Goal: Contribute content: Contribute content

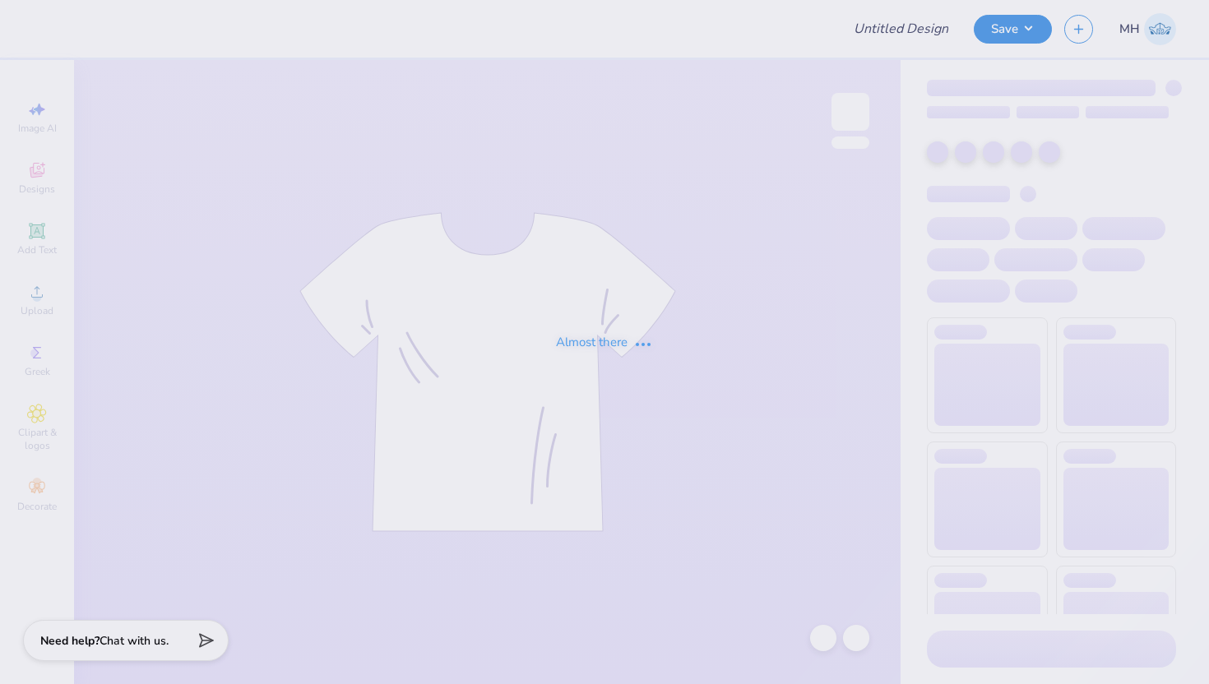
type input "Chi Omega [GEOGRAPHIC_DATA]"
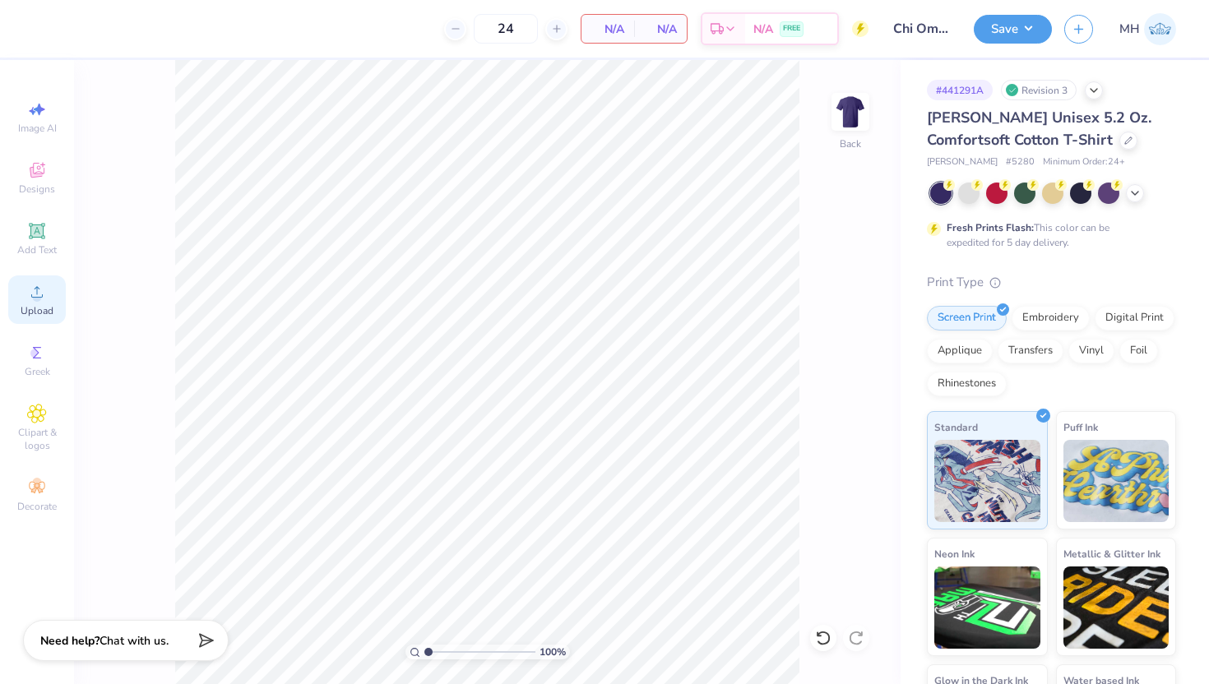
click at [43, 297] on icon at bounding box center [37, 292] width 20 height 20
click at [52, 313] on span "Upload" at bounding box center [37, 310] width 33 height 13
click at [26, 364] on div "Greek" at bounding box center [37, 360] width 58 height 49
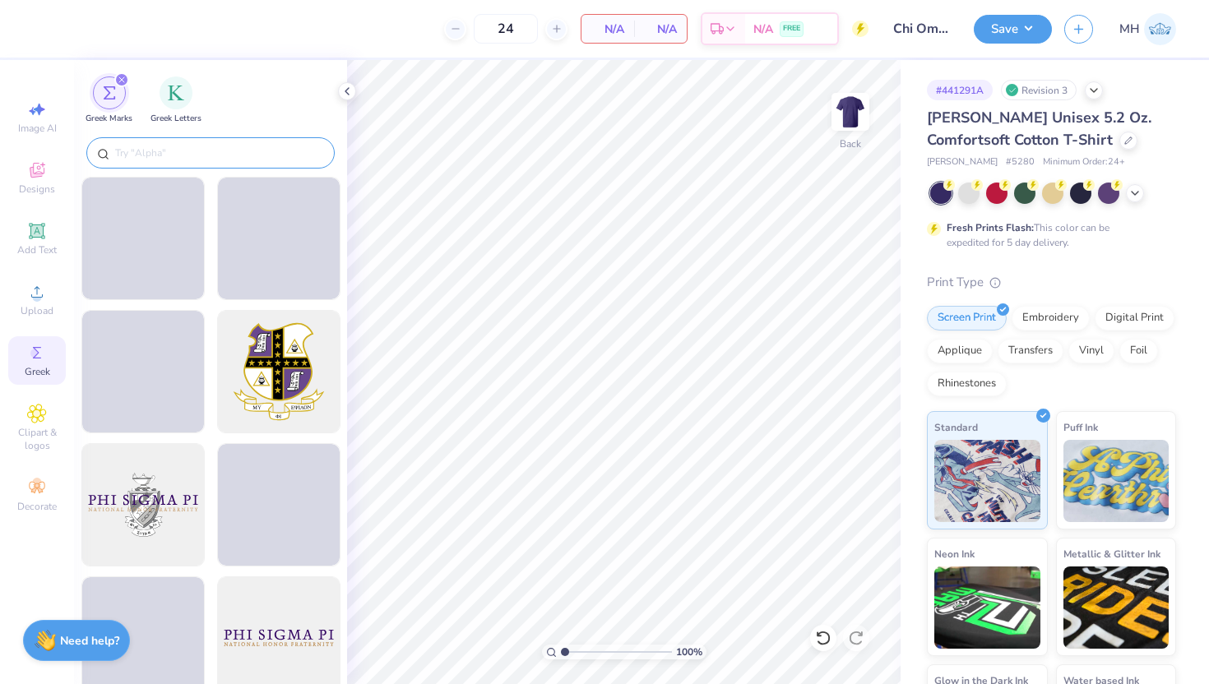
click at [159, 154] on input "text" at bounding box center [219, 153] width 211 height 16
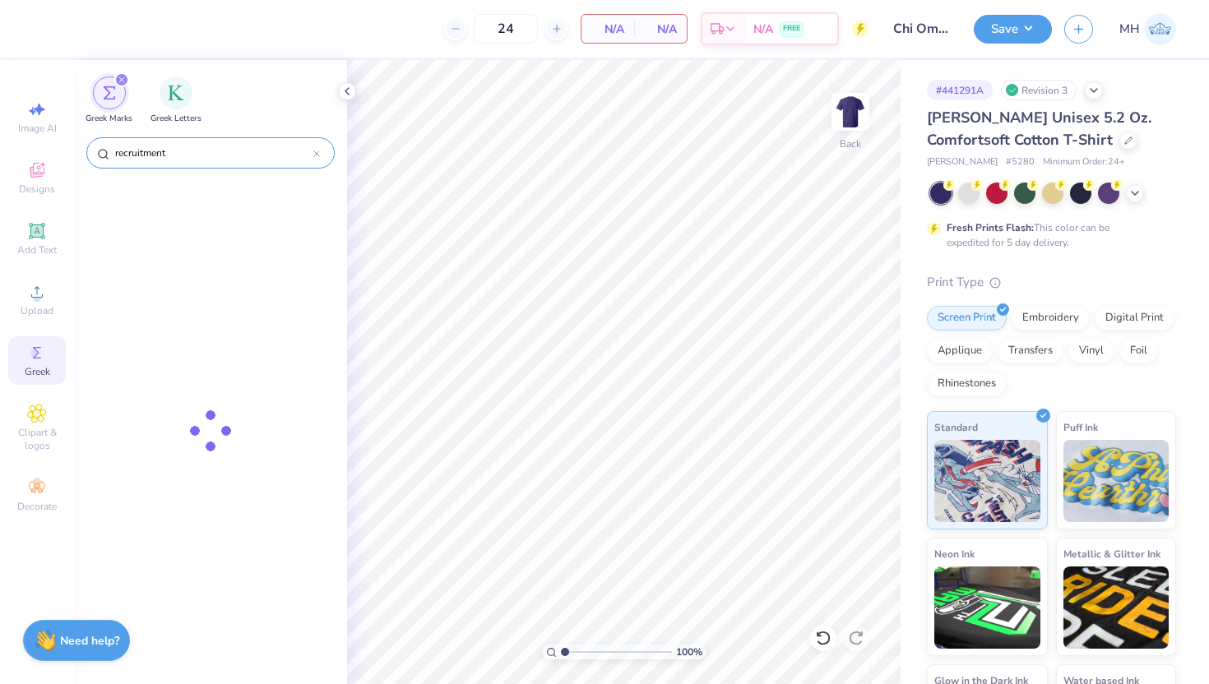
type input "recruitment"
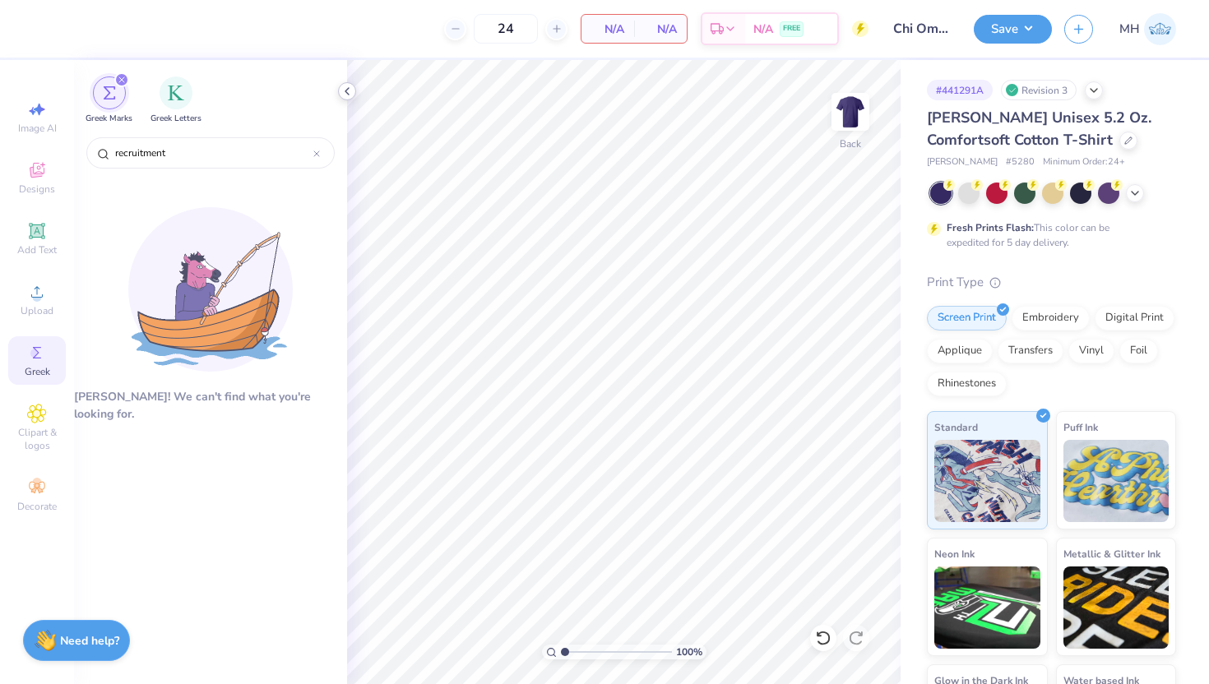
click at [354, 92] on div at bounding box center [347, 91] width 18 height 18
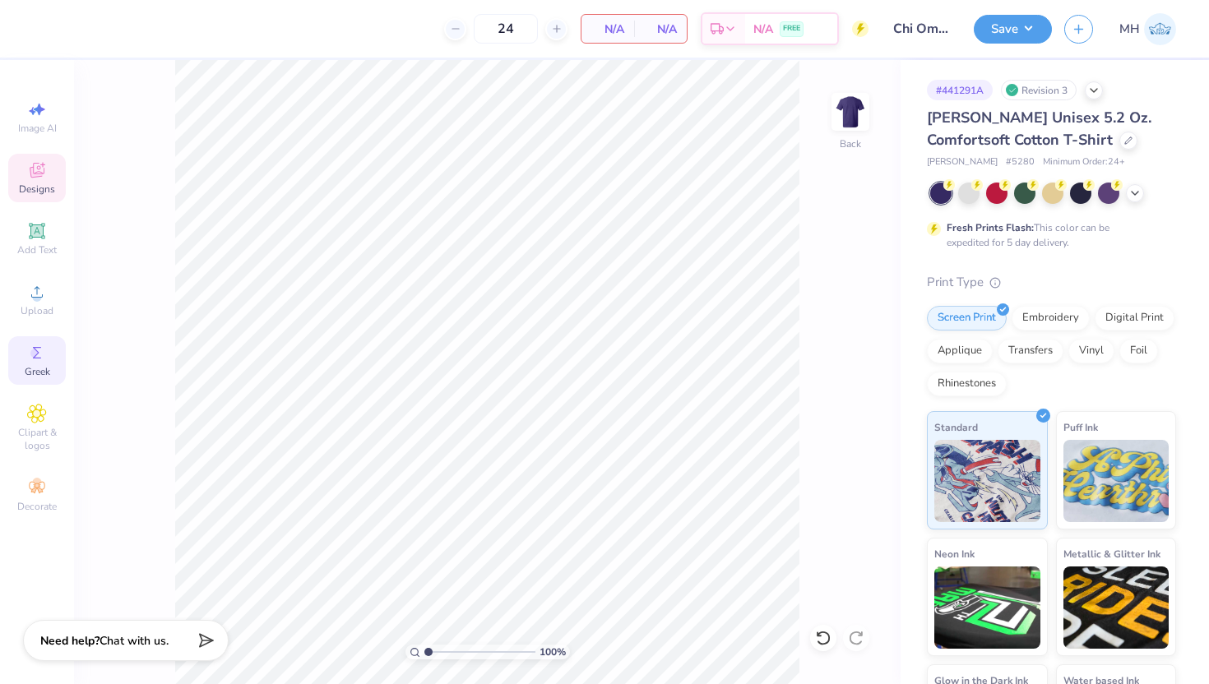
click at [30, 175] on icon at bounding box center [37, 170] width 20 height 20
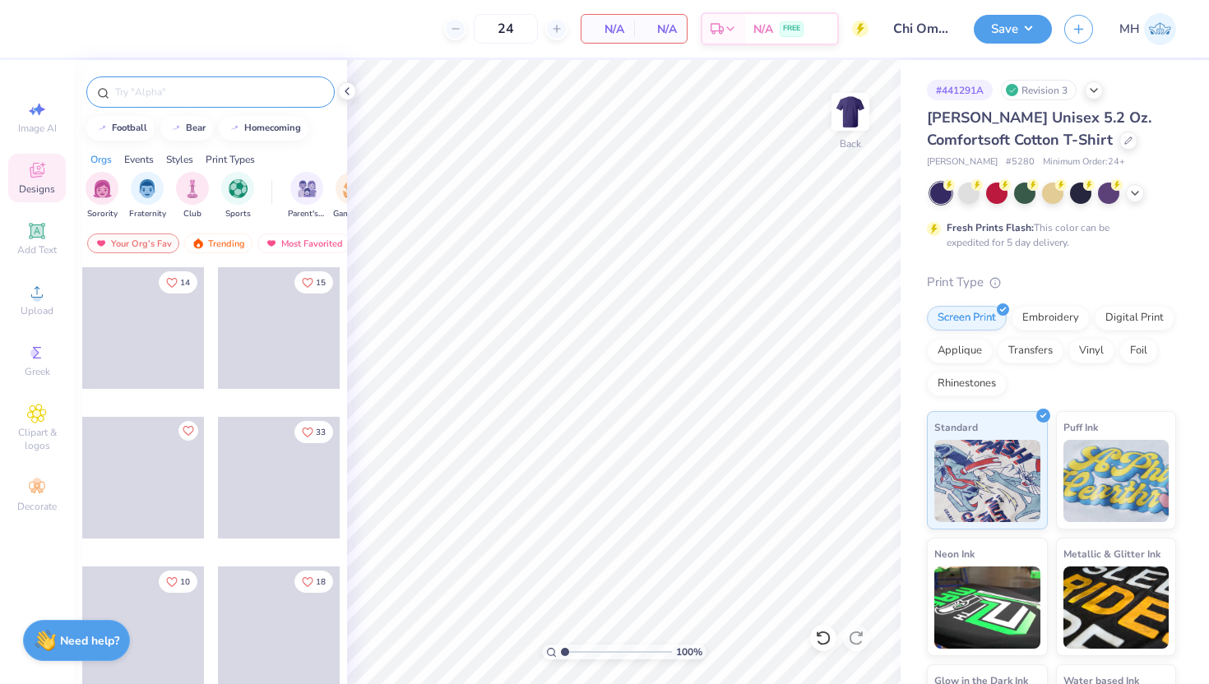
click at [166, 107] on div at bounding box center [210, 91] width 248 height 31
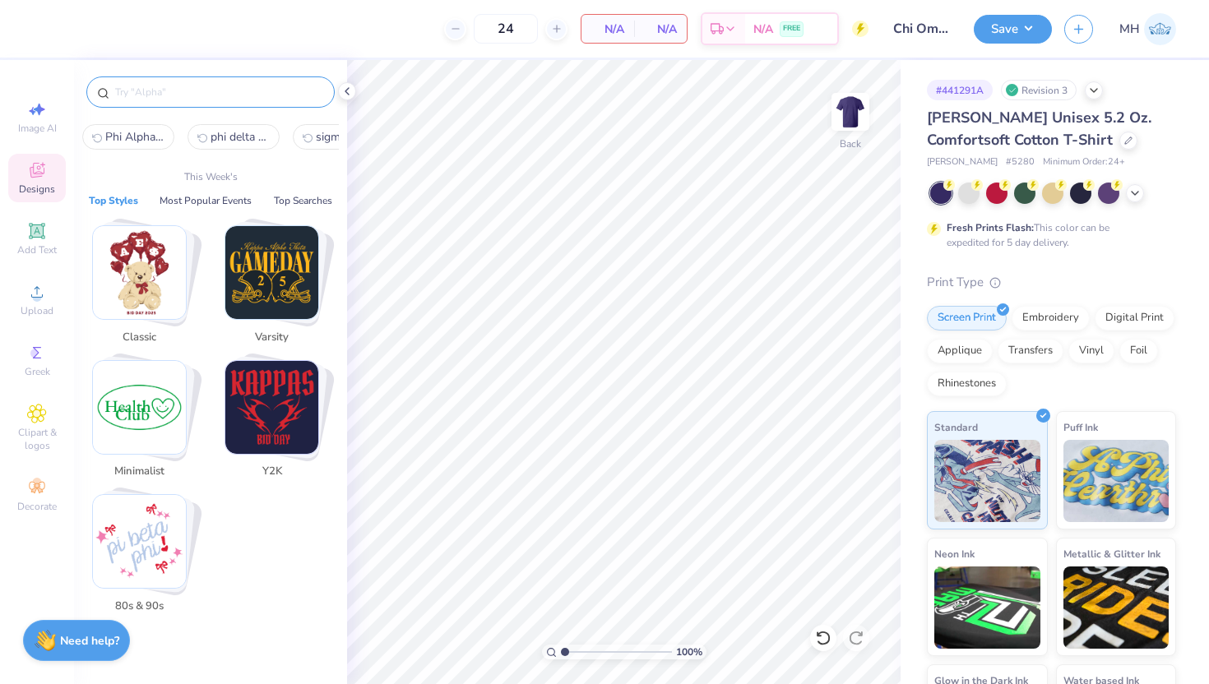
click at [168, 92] on input "text" at bounding box center [219, 92] width 211 height 16
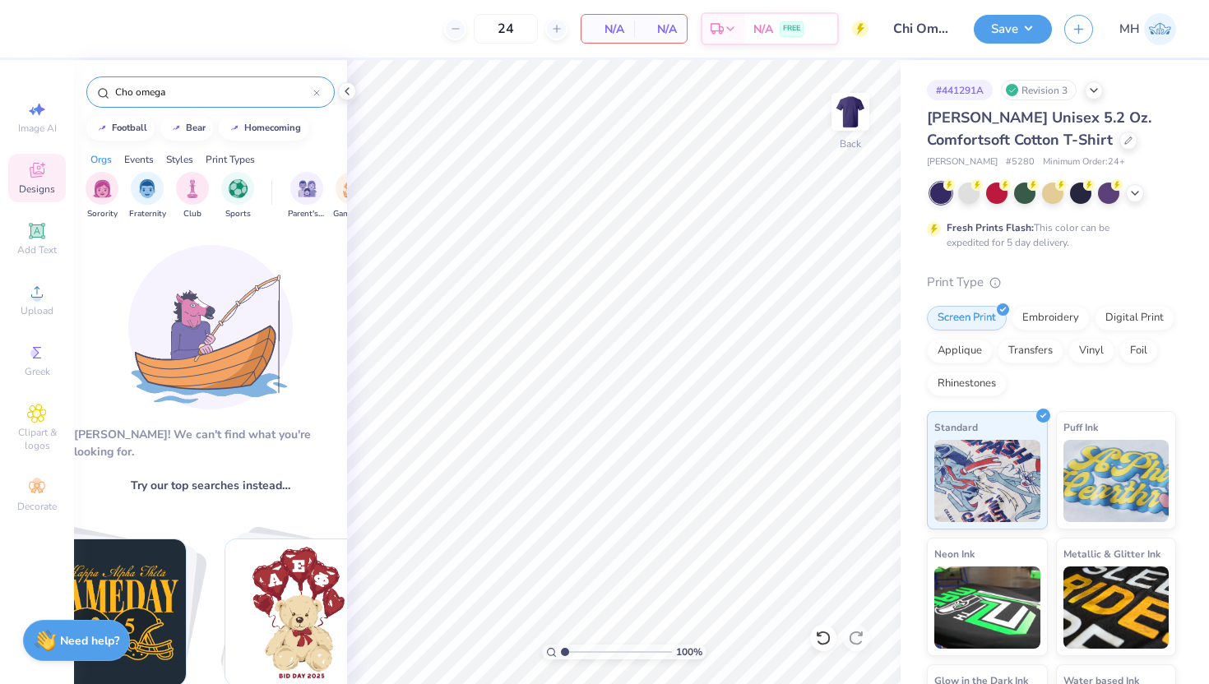
click at [129, 91] on input "Cho omega" at bounding box center [214, 92] width 200 height 16
click at [132, 95] on input "Cho omega" at bounding box center [214, 92] width 200 height 16
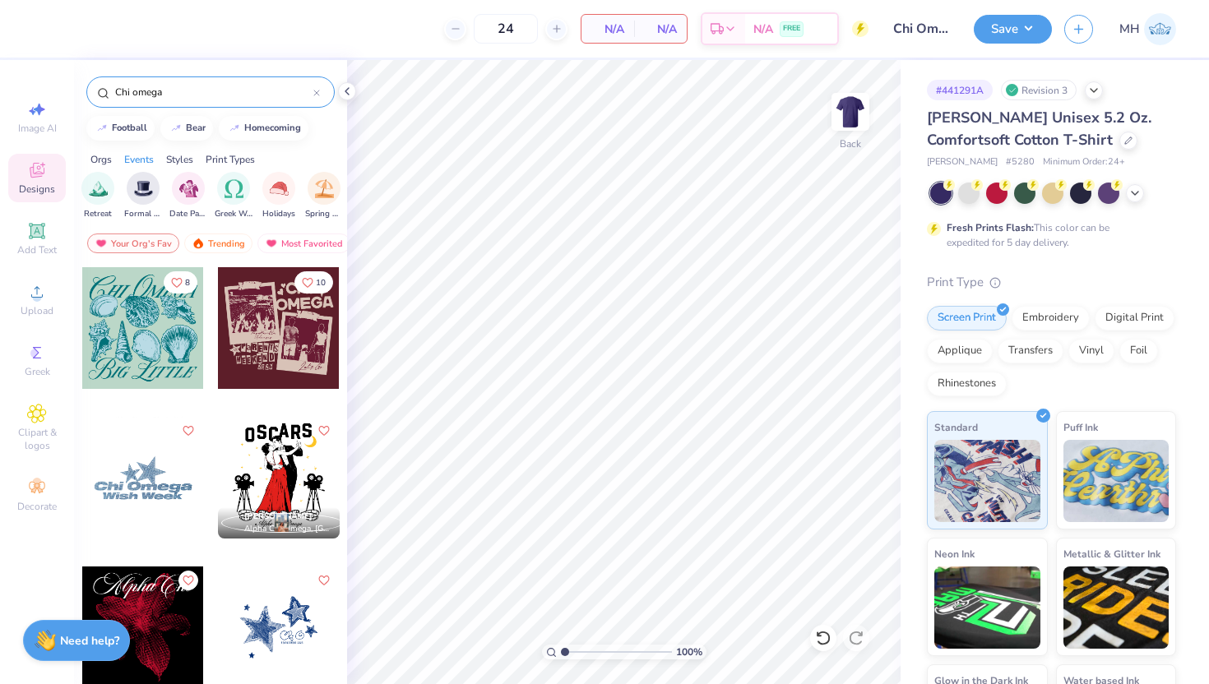
type input "Chi omega"
click at [159, 366] on div at bounding box center [143, 328] width 122 height 122
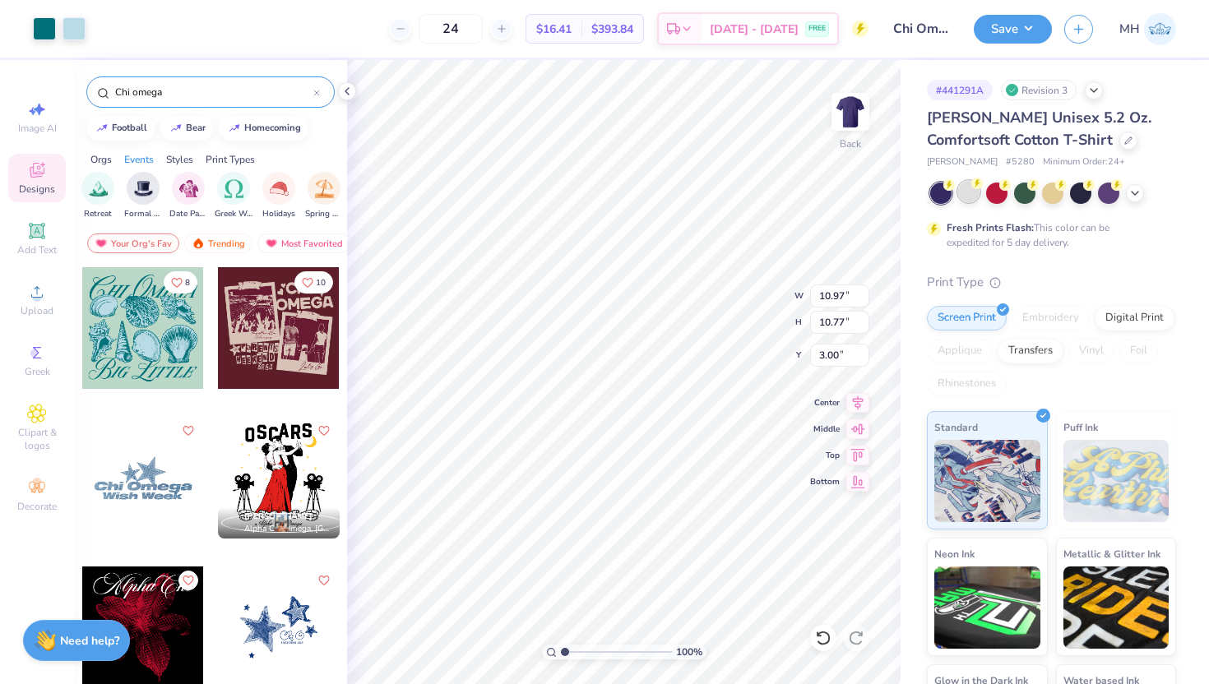
click at [975, 199] on div at bounding box center [968, 191] width 21 height 21
click at [1000, 36] on button "Save" at bounding box center [1013, 26] width 78 height 29
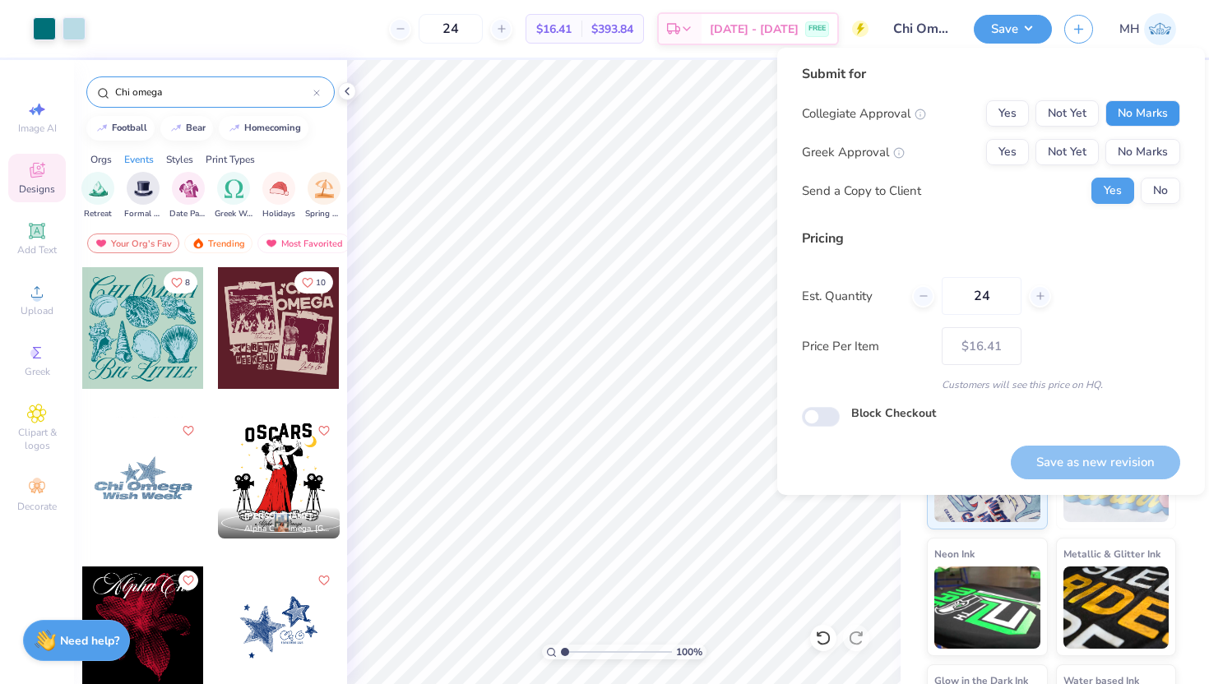
click at [1116, 101] on button "No Marks" at bounding box center [1142, 113] width 75 height 26
click at [1135, 134] on div "Collegiate Approval Yes Not Yet No Marks Greek Approval Yes Not Yet No Marks Se…" at bounding box center [991, 152] width 378 height 104
click at [1141, 149] on button "No Marks" at bounding box center [1142, 152] width 75 height 26
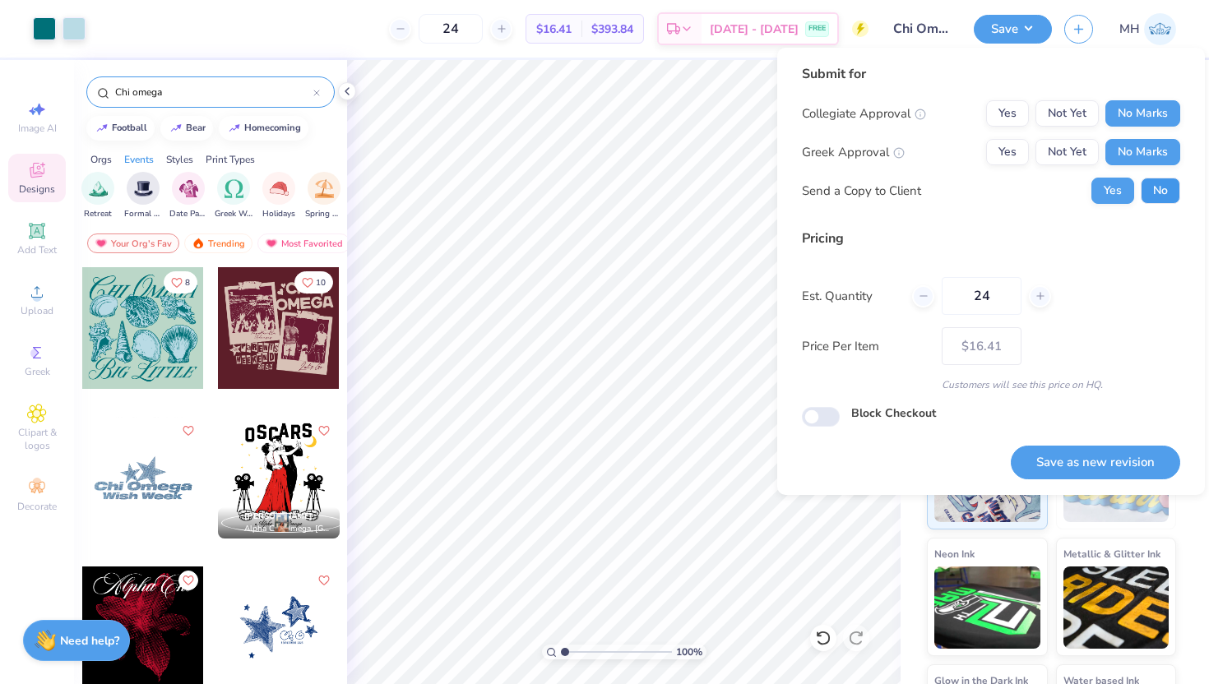
click at [1155, 181] on button "No" at bounding box center [1160, 191] width 39 height 26
click at [1083, 461] on button "Save as new revision" at bounding box center [1095, 463] width 169 height 34
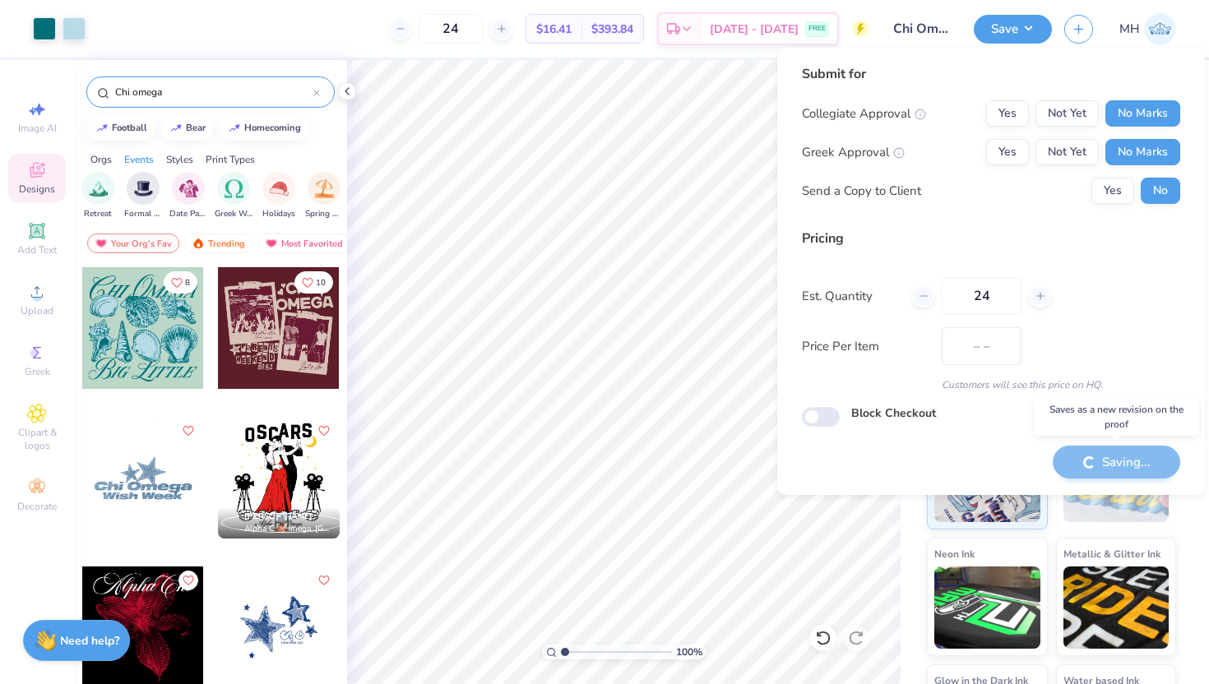
type input "$16.41"
